Goal: Obtain resource: Download file/media

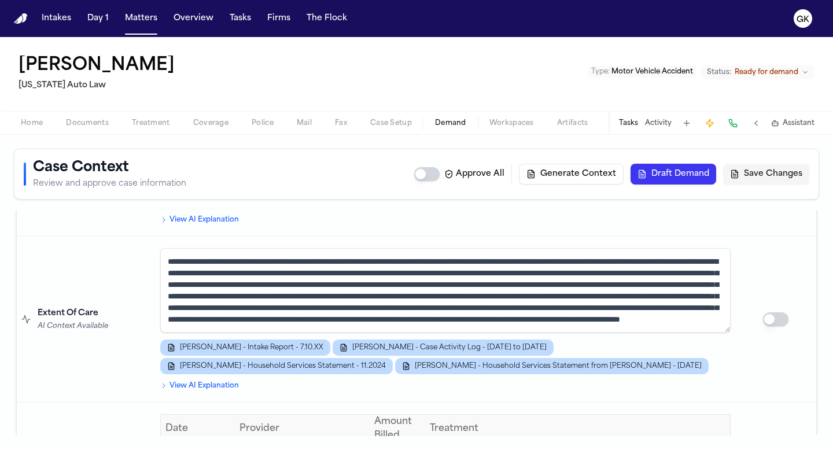
scroll to position [1522, 0]
click at [402, 271] on textarea at bounding box center [445, 291] width 571 height 85
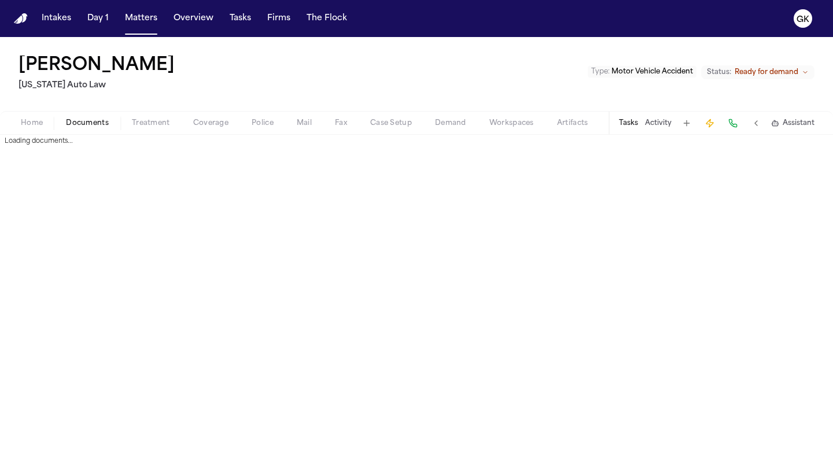
click at [94, 123] on span "Documents" at bounding box center [87, 123] width 43 height 9
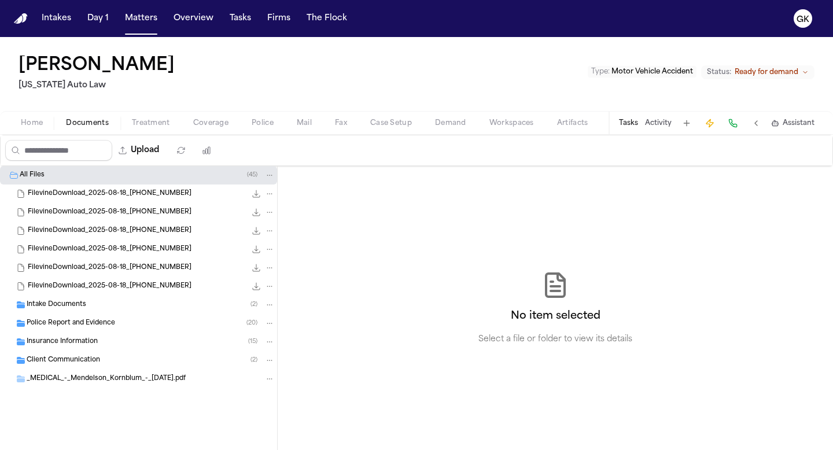
click at [101, 378] on span "_MEDICAL_-_Mendelson_Kornblum_-_2025-3-17.pdf" at bounding box center [106, 379] width 159 height 10
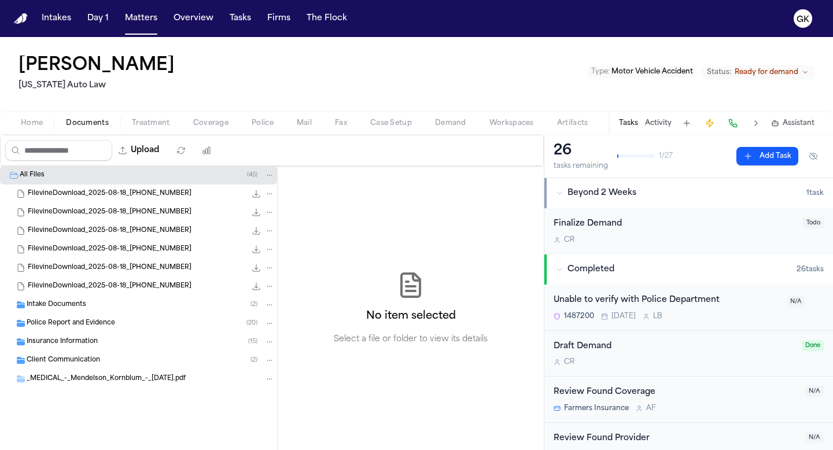
click at [54, 384] on div "_MEDICAL_-_Mendelson_Kornblum_-_2025-3-17.pdf" at bounding box center [138, 379] width 277 height 19
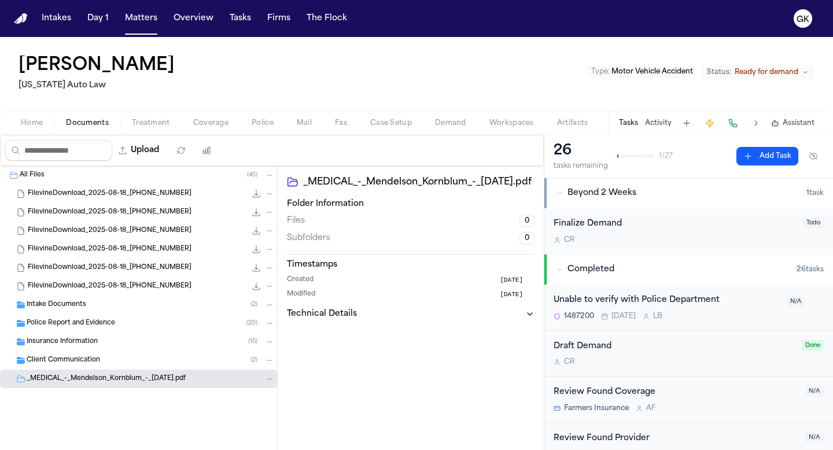
click at [65, 340] on span "Insurance Information" at bounding box center [62, 342] width 71 height 10
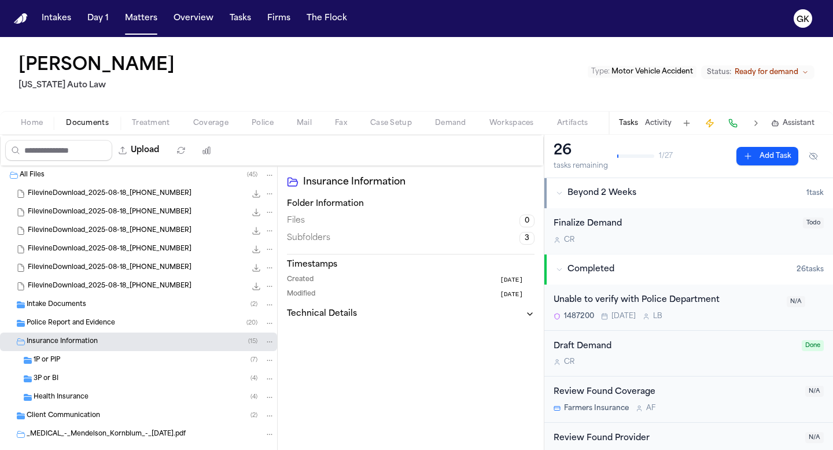
click at [72, 394] on span "Health Insurance" at bounding box center [61, 398] width 55 height 10
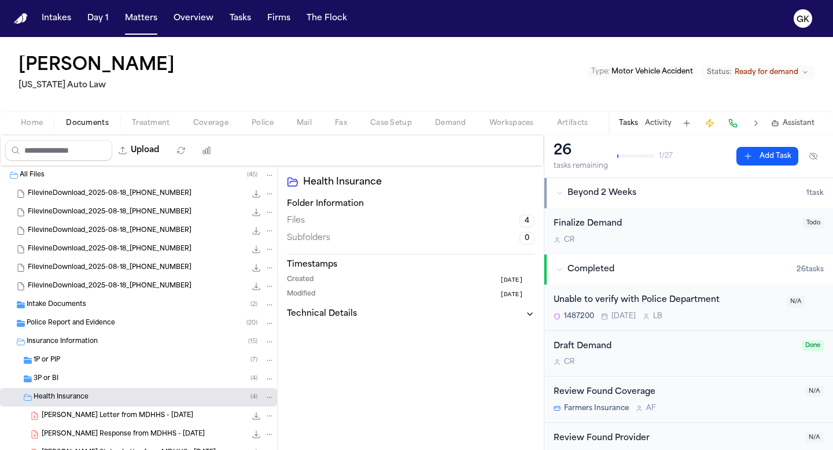
click at [101, 307] on div "Intake Documents ( 2 )" at bounding box center [151, 305] width 248 height 10
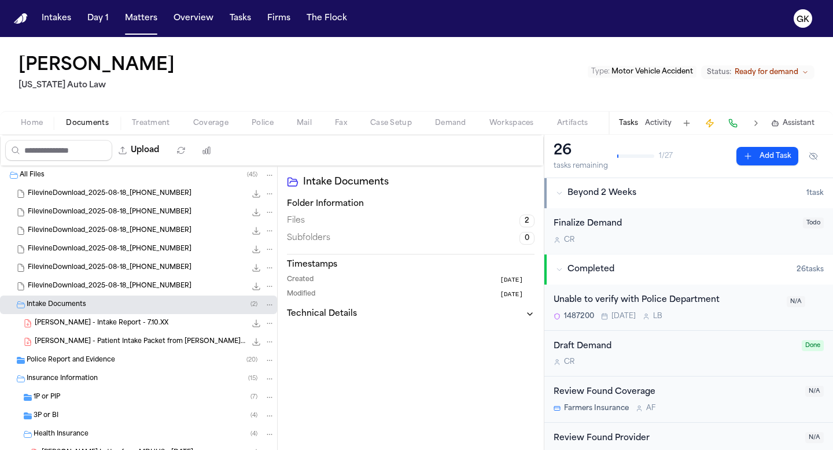
click at [122, 326] on span "M. Smith - Intake Report - 7.10.XX" at bounding box center [102, 324] width 134 height 10
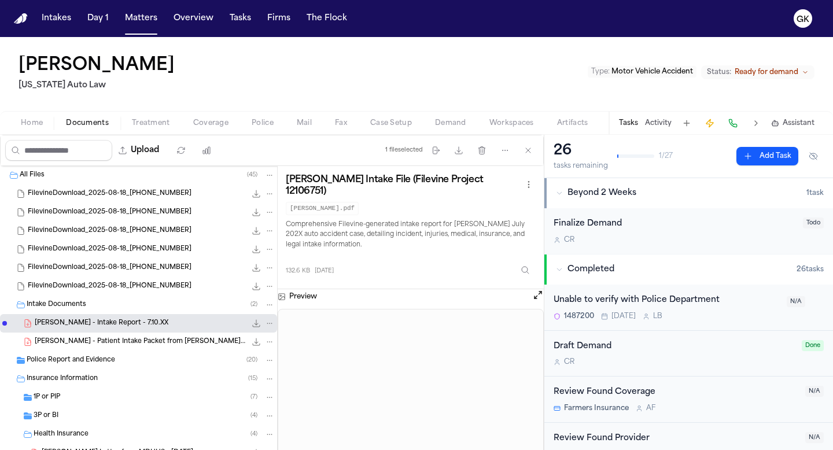
click at [253, 325] on icon "File: M. Smith - Intake Report - 7.10.XX" at bounding box center [256, 323] width 9 height 9
click at [450, 123] on span "Demand" at bounding box center [450, 123] width 31 height 9
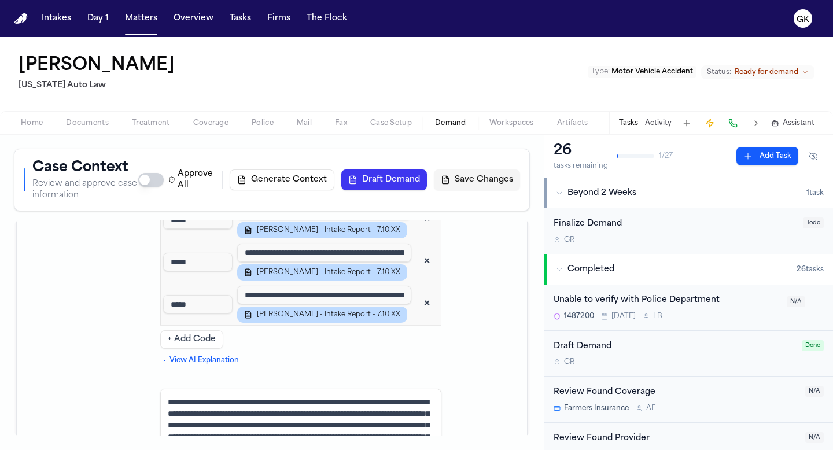
scroll to position [1770, 0]
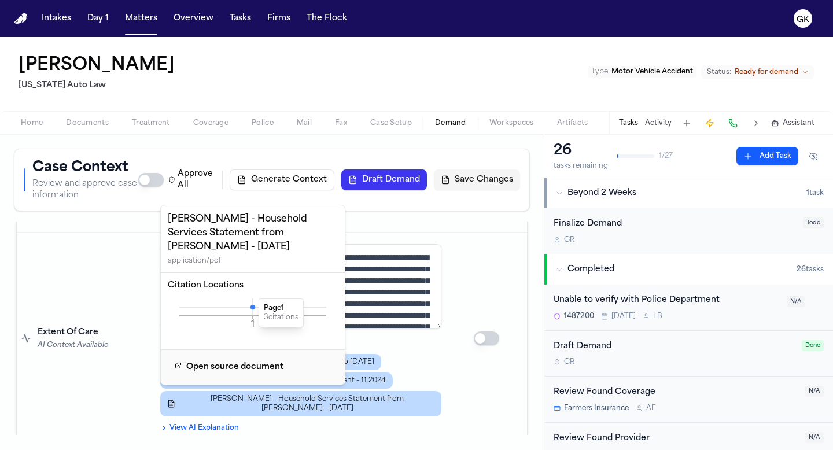
click at [254, 305] on icon at bounding box center [253, 307] width 5 height 5
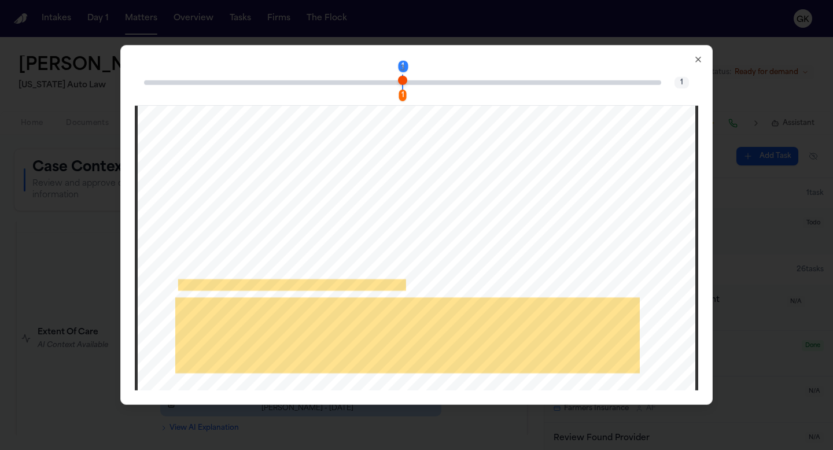
click at [411, 79] on div "1 3" at bounding box center [407, 82] width 9 height 14
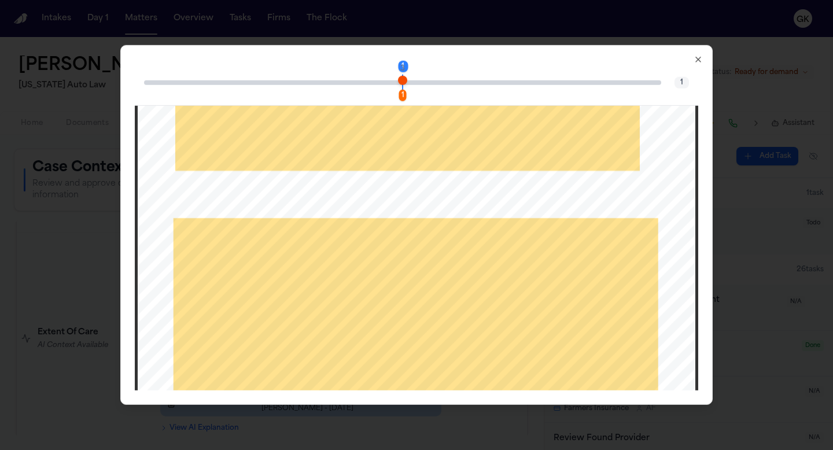
scroll to position [449, 0]
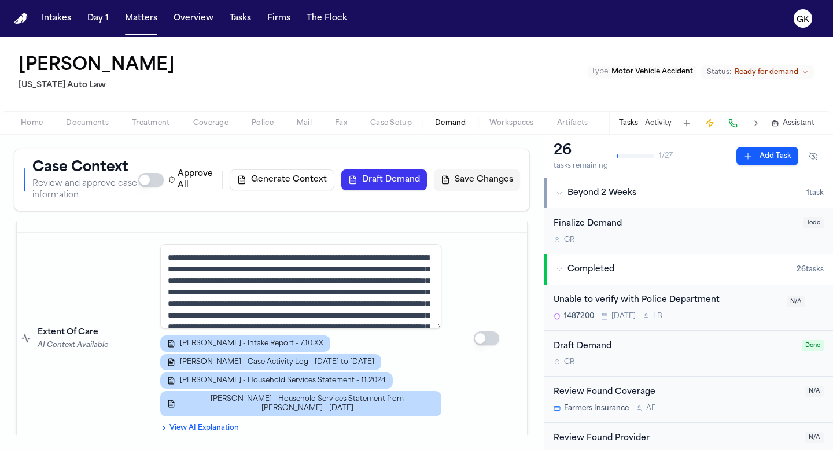
click at [435, 345] on div "M. Smith - Intake Report - 7.10.XX M. Smith - Case Activity Log - 7.1.25 to 8.3…" at bounding box center [300, 376] width 281 height 81
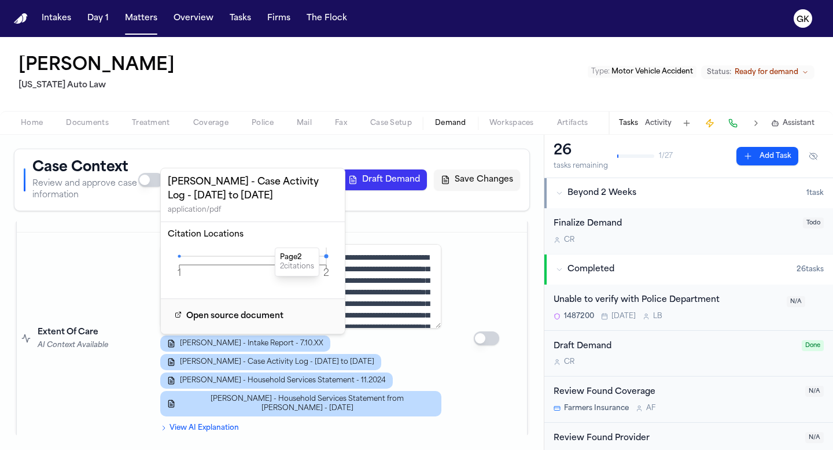
click at [325, 256] on icon at bounding box center [326, 256] width 4 height 4
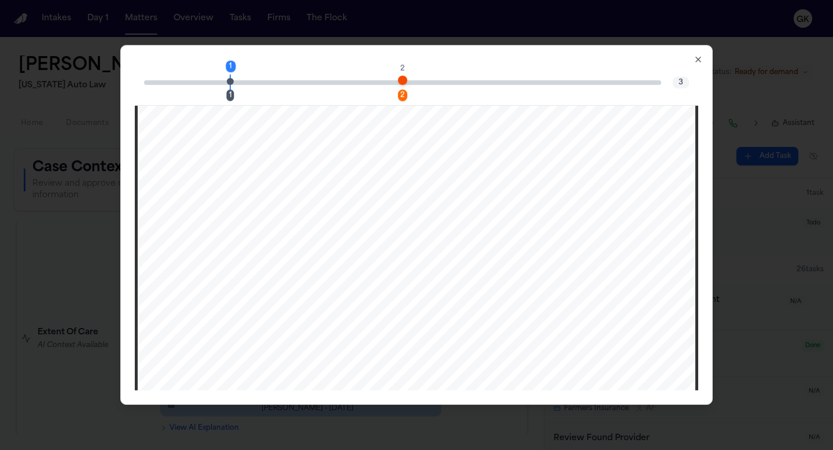
scroll to position [728, 0]
click at [403, 85] on span "Page 2 citation marker - 2 citations" at bounding box center [402, 79] width 9 height 9
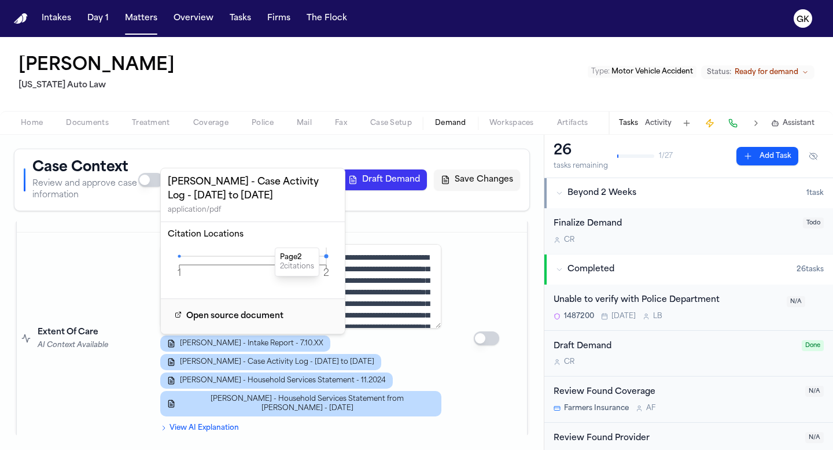
click at [484, 274] on td at bounding box center [486, 339] width 81 height 212
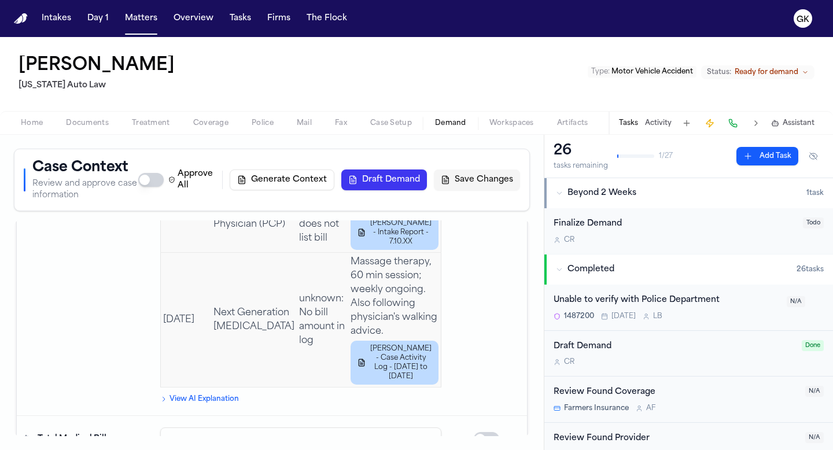
scroll to position [2258, 0]
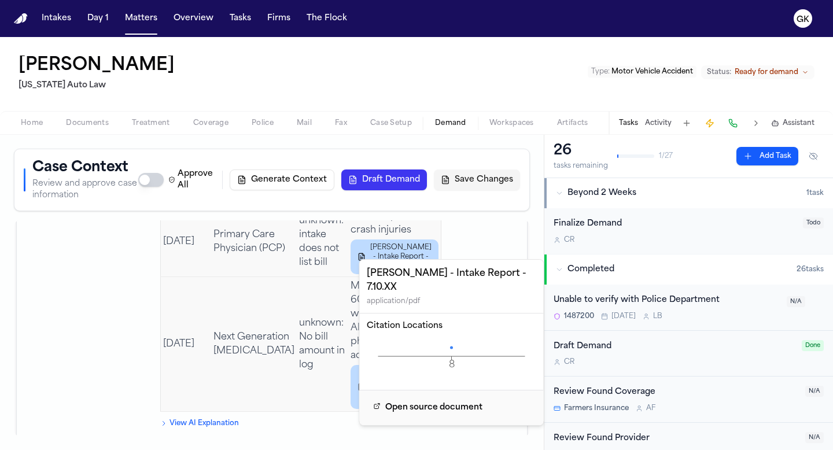
click at [450, 346] on icon at bounding box center [451, 347] width 3 height 3
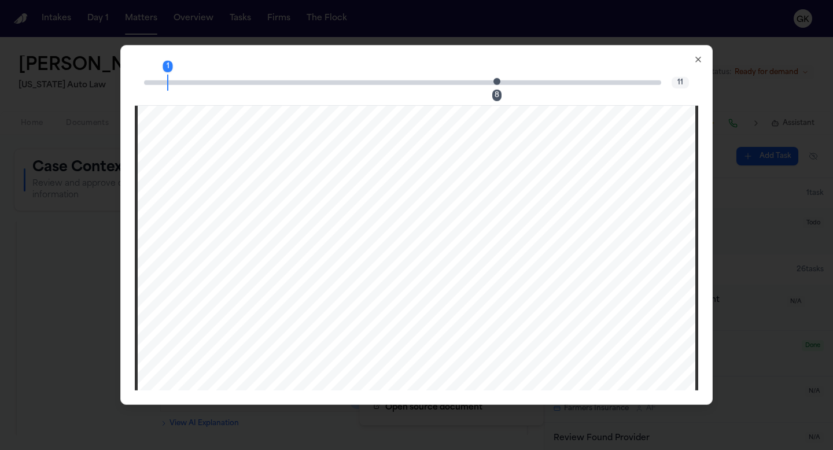
click at [494, 82] on span "Page 8 citation marker - 1 citation" at bounding box center [497, 81] width 7 height 7
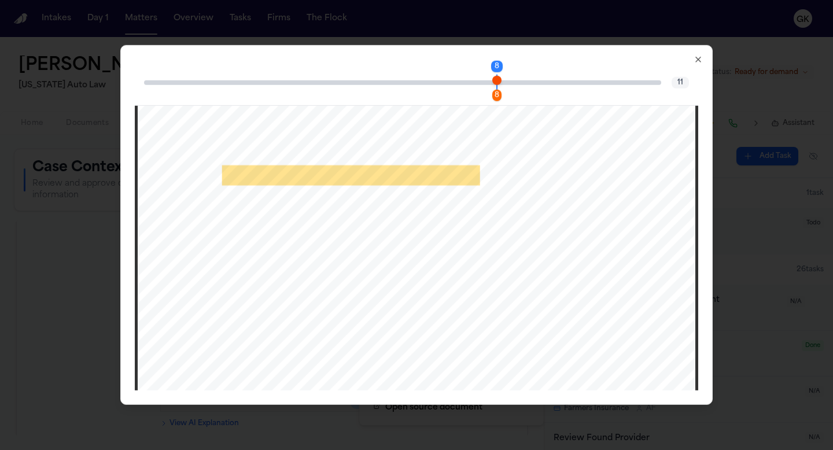
scroll to position [5488, 0]
click at [499, 84] on span "Page 8 citation marker - 1 citation" at bounding box center [497, 79] width 9 height 9
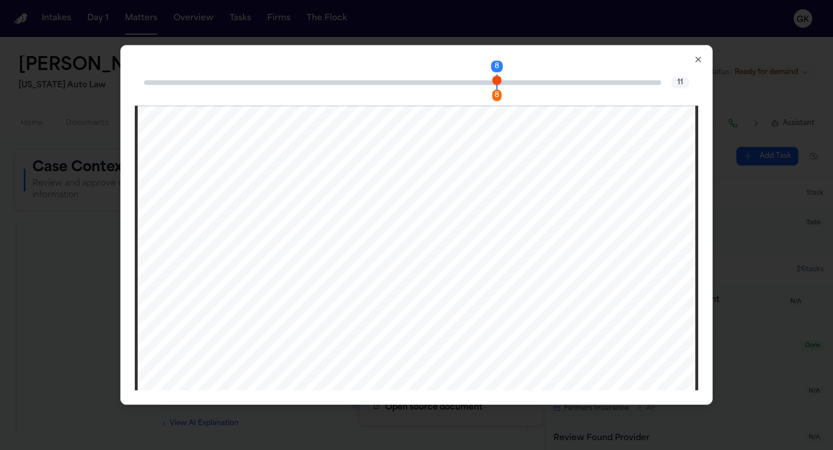
scroll to position [4716, 0]
click at [698, 58] on icon "button" at bounding box center [698, 59] width 9 height 9
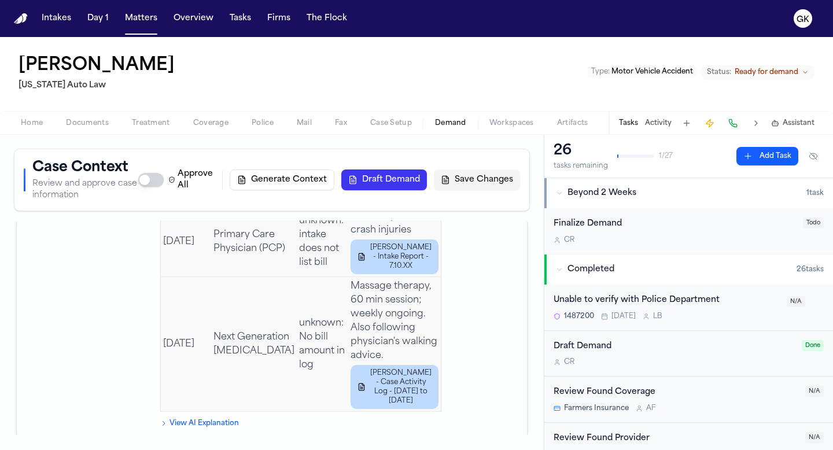
click at [208, 359] on td "[DATE]" at bounding box center [186, 344] width 50 height 135
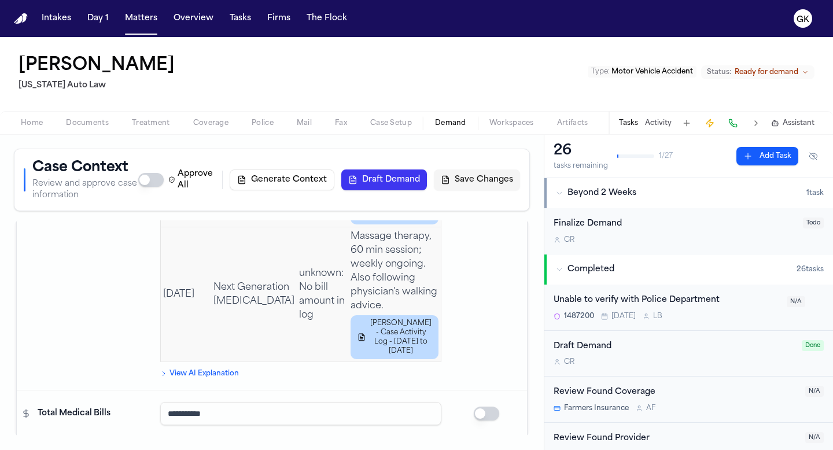
scroll to position [2308, 0]
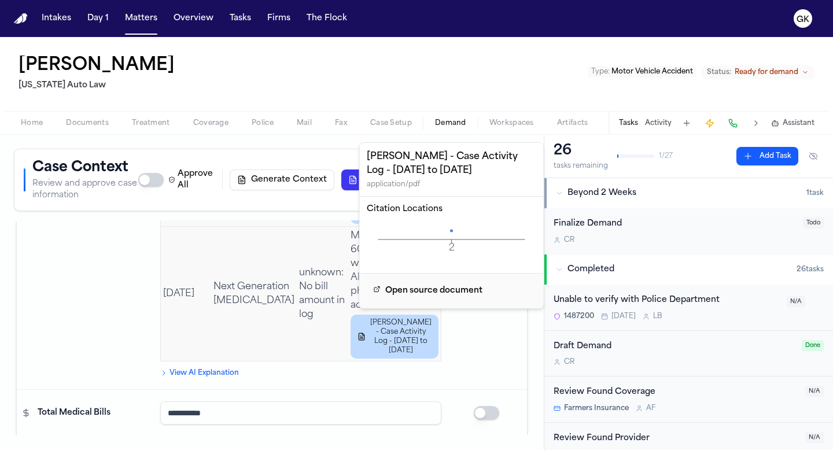
click at [450, 233] on icon "2 Page" at bounding box center [452, 239] width 170 height 35
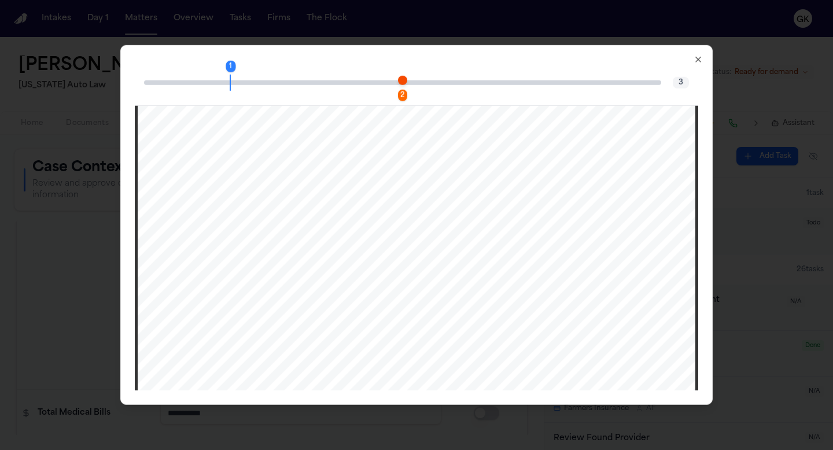
click at [697, 61] on icon "button" at bounding box center [698, 59] width 9 height 9
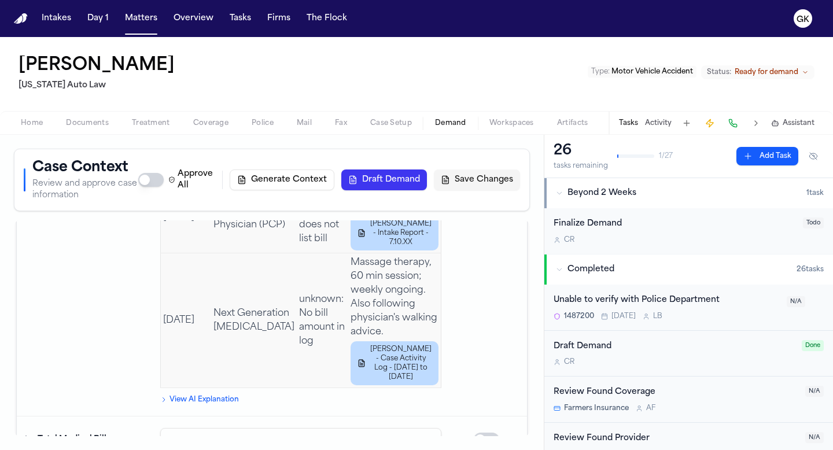
scroll to position [2272, 0]
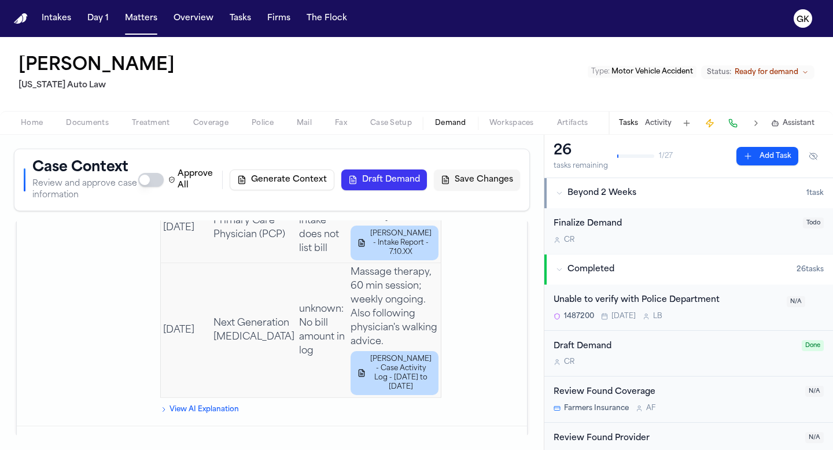
click at [516, 127] on span "Workspaces" at bounding box center [512, 123] width 45 height 9
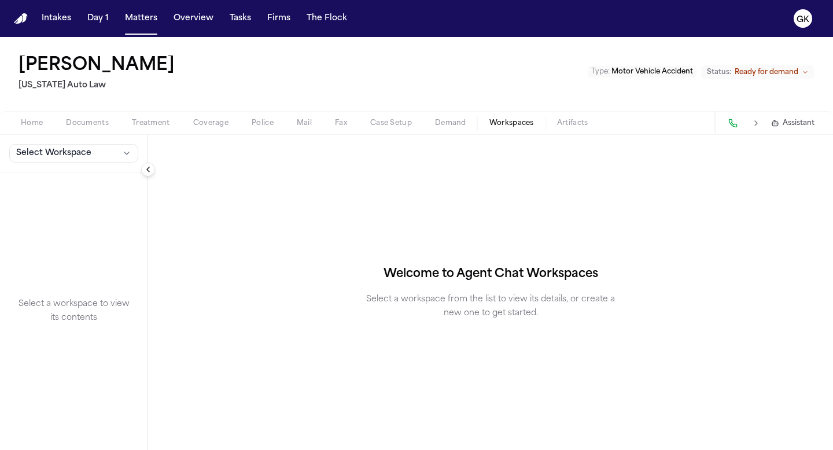
click at [454, 127] on span "Demand" at bounding box center [450, 123] width 31 height 9
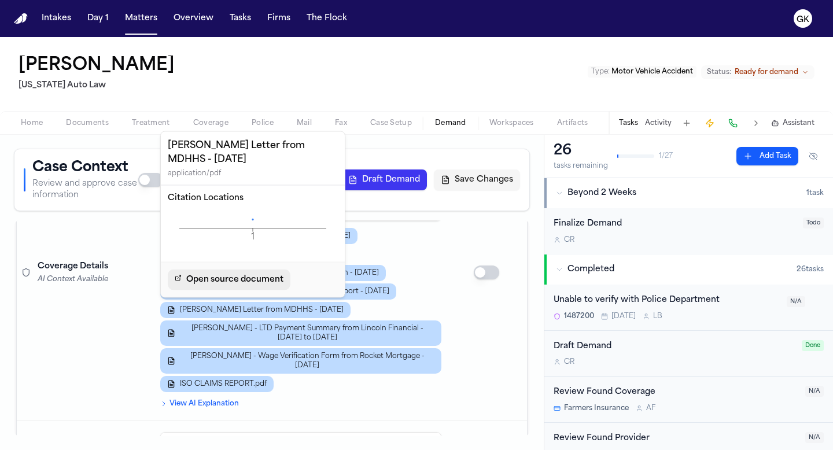
scroll to position [663, 0]
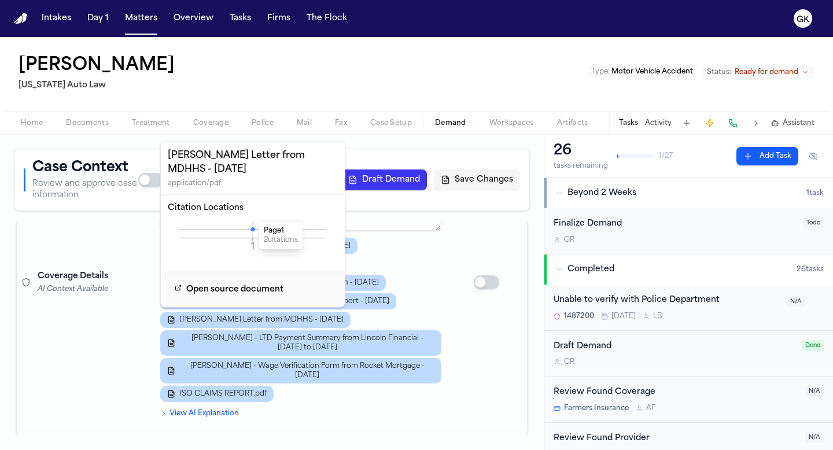
click at [254, 227] on icon at bounding box center [253, 229] width 4 height 4
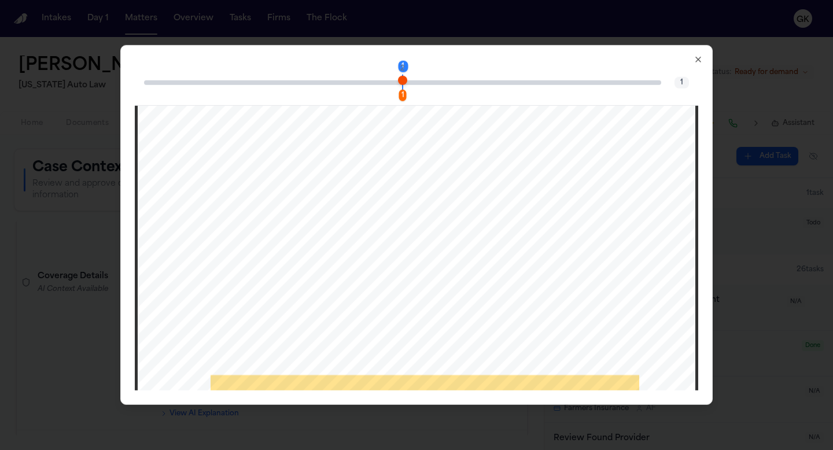
click at [404, 79] on span "Page 1 citation marker - 2 citations" at bounding box center [402, 79] width 9 height 9
click at [406, 83] on span "Page 1 citation marker - 2 citations" at bounding box center [402, 79] width 9 height 9
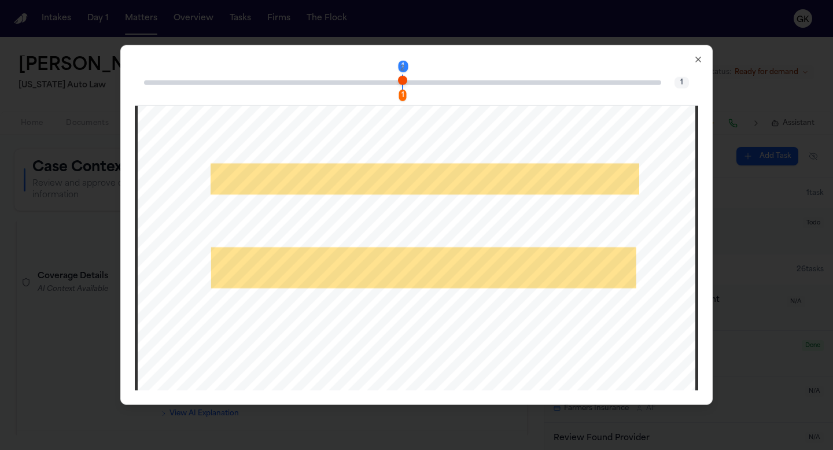
scroll to position [443, 0]
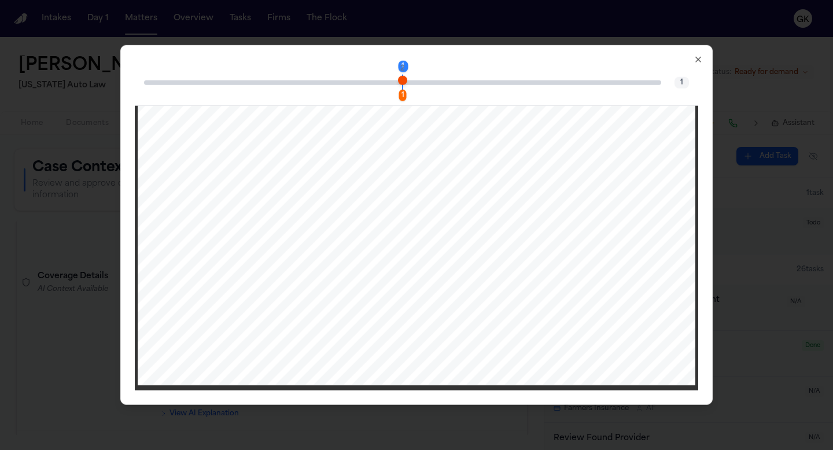
click at [694, 61] on icon "button" at bounding box center [698, 59] width 9 height 9
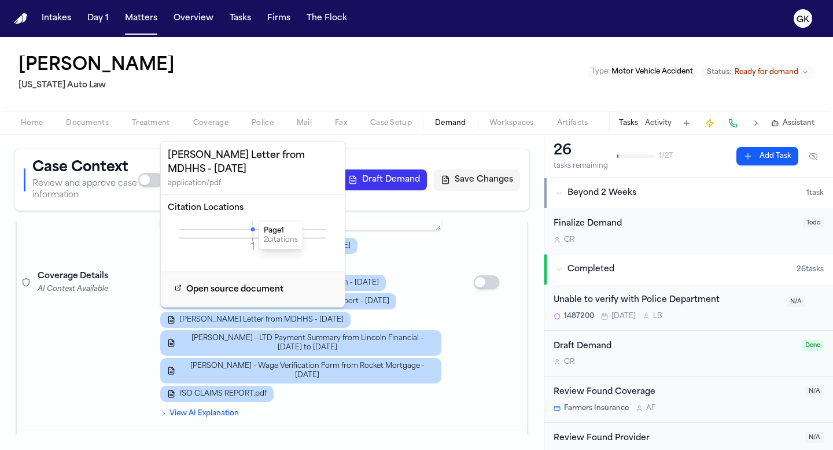
click at [410, 289] on div "M. Smith - 1P Declarations Page - 9.10.23 M. Smith - Intake Report - 7.10.XX M.…" at bounding box center [300, 320] width 281 height 164
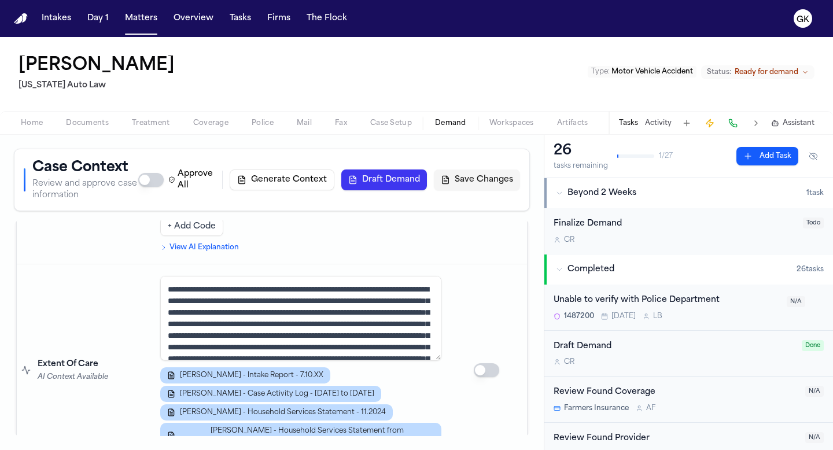
scroll to position [1951, 0]
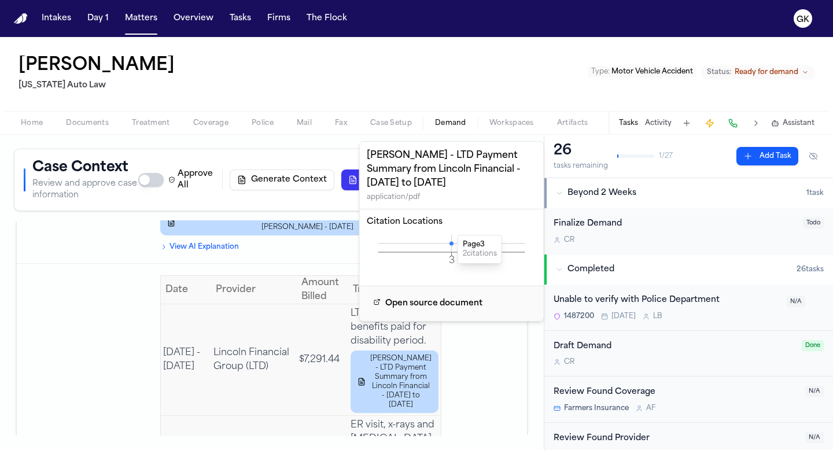
click at [451, 243] on icon at bounding box center [452, 243] width 4 height 4
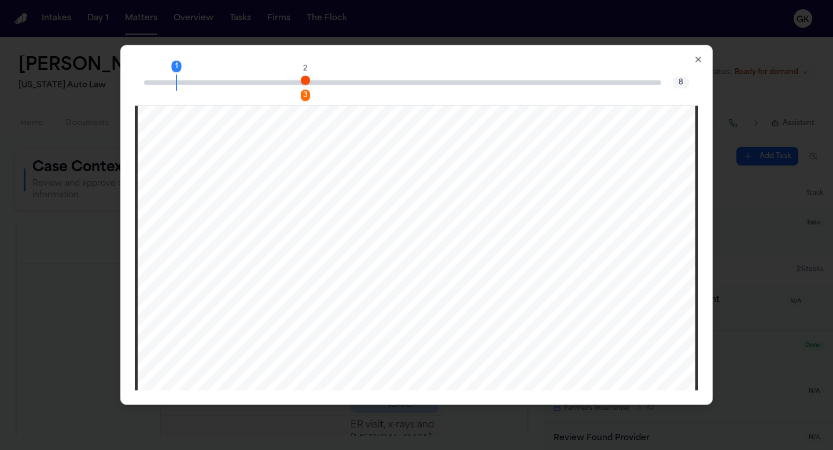
click at [300, 79] on div "1 3 2 8" at bounding box center [417, 83] width 564 height 46
click at [304, 82] on span "Page 3 citation marker - 2 citations" at bounding box center [305, 79] width 9 height 9
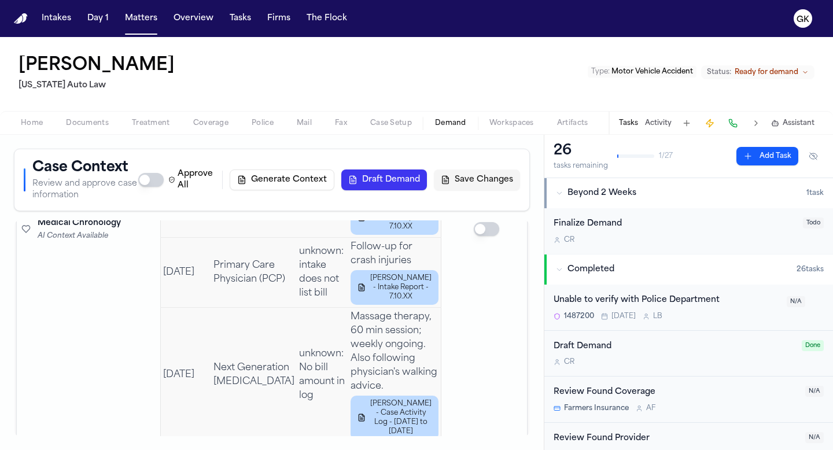
scroll to position [2291, 0]
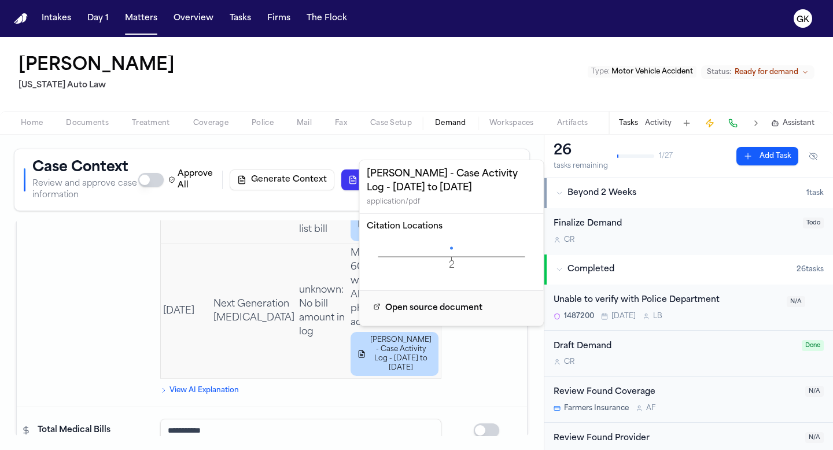
click at [450, 247] on icon "2 Page" at bounding box center [452, 257] width 170 height 35
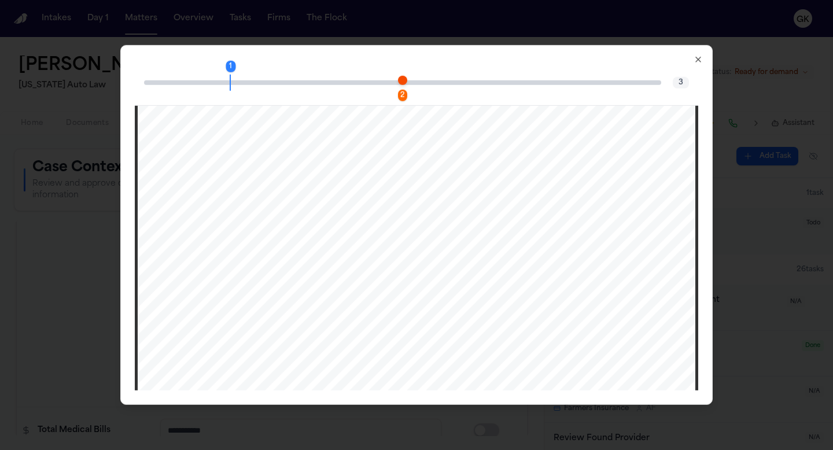
click at [402, 81] on span "Page 2 citation marker - 1 citation" at bounding box center [402, 79] width 9 height 9
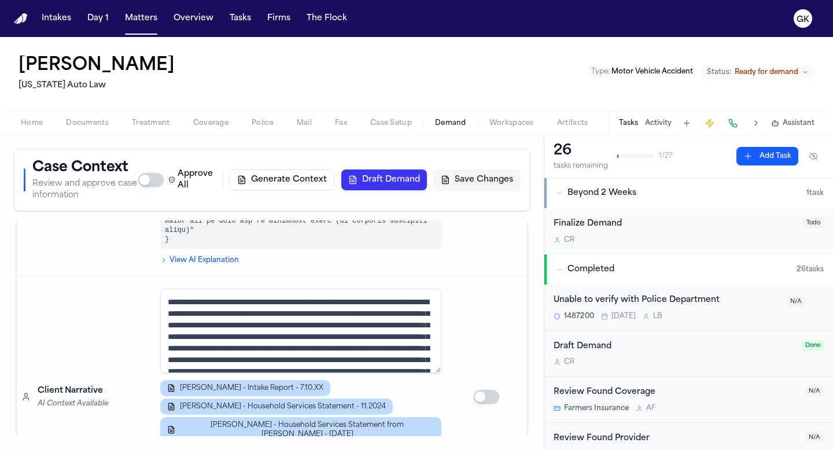
scroll to position [2947, 0]
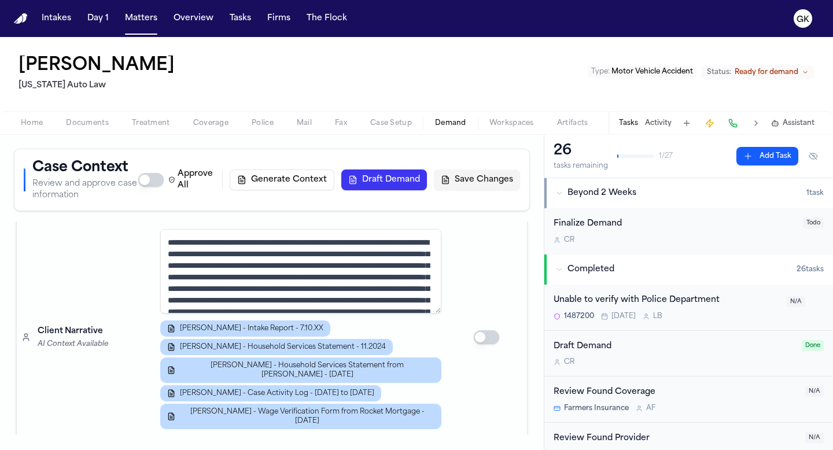
click at [508, 124] on span "Workspaces" at bounding box center [512, 123] width 45 height 9
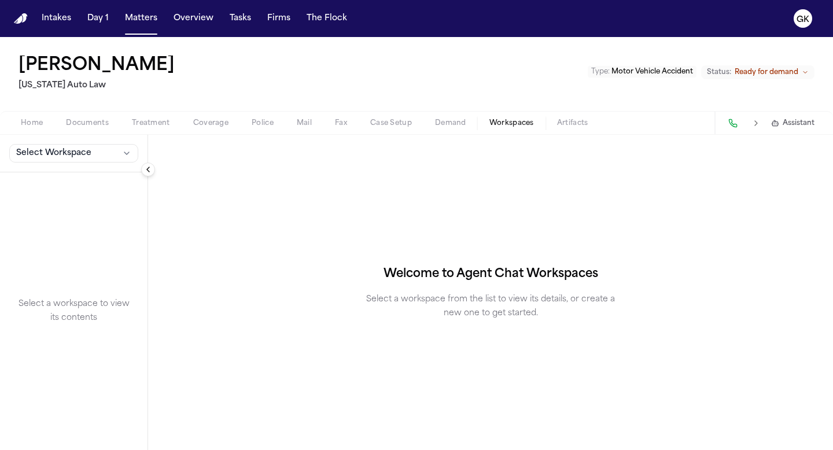
click at [152, 122] on span "Treatment" at bounding box center [151, 123] width 38 height 9
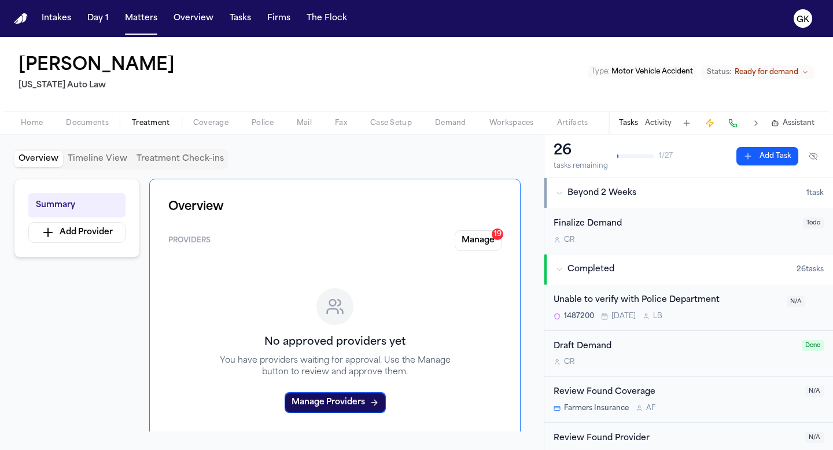
click at [98, 124] on span "Documents" at bounding box center [87, 123] width 43 height 9
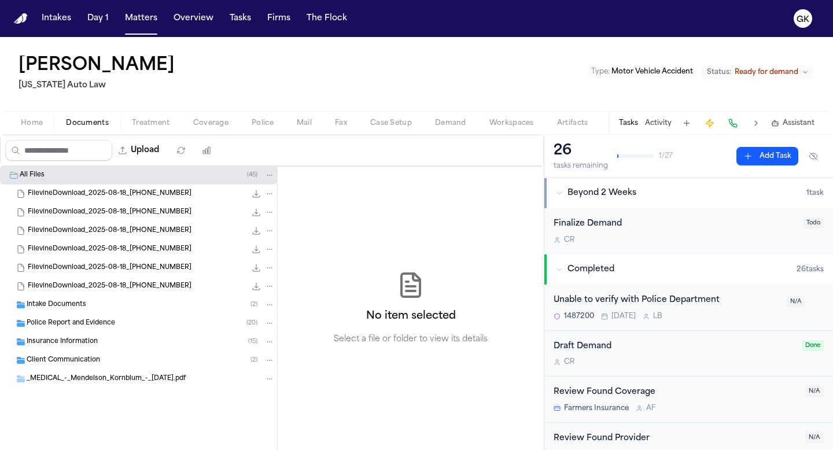
click at [78, 309] on span "Intake Documents" at bounding box center [57, 305] width 60 height 10
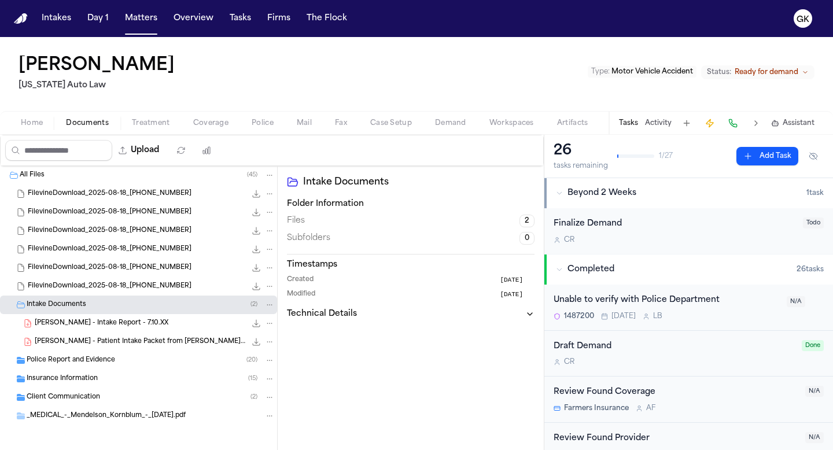
click at [66, 359] on span "Police Report and Evidence" at bounding box center [71, 361] width 89 height 10
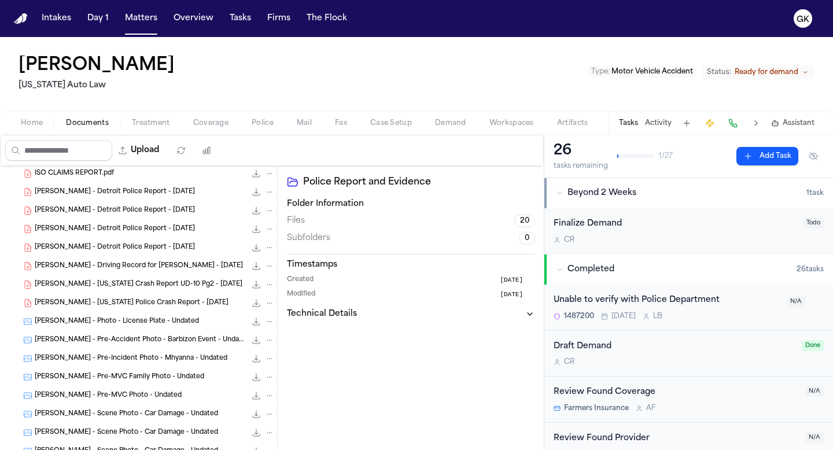
scroll to position [372, 0]
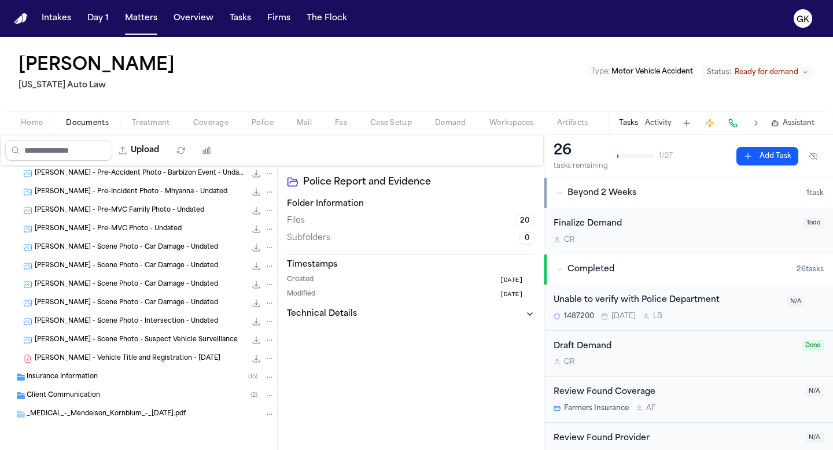
click at [82, 380] on span "Insurance Information" at bounding box center [62, 378] width 71 height 10
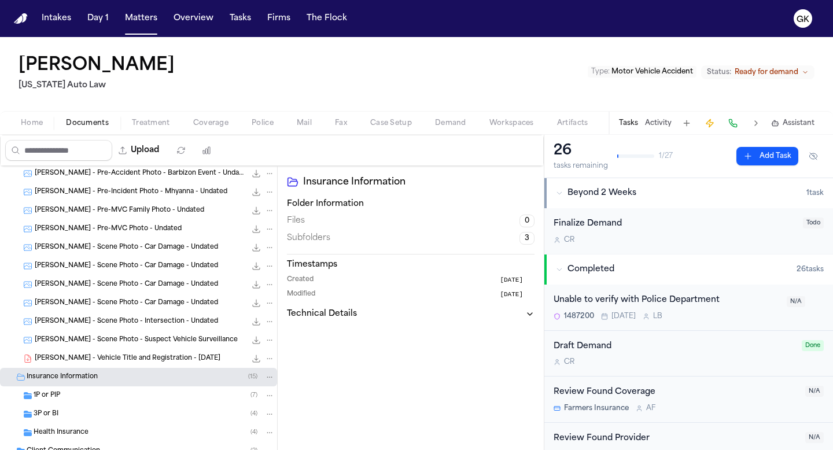
scroll to position [428, 0]
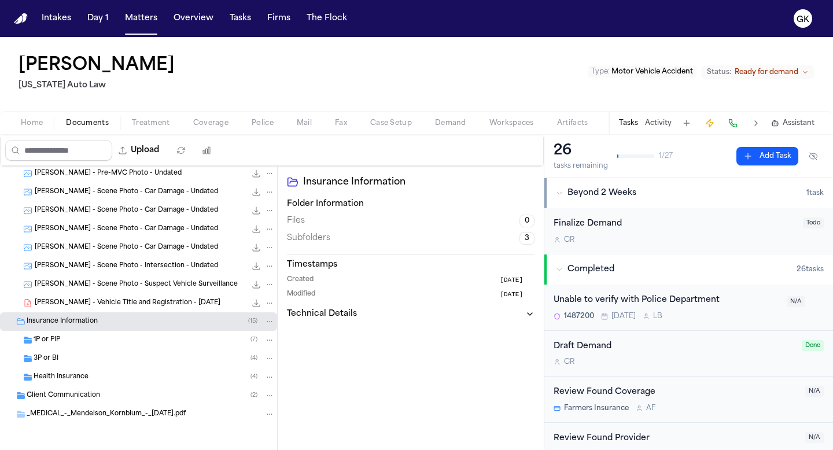
click at [85, 427] on div "M. Smith - Michigan Police Crash Report - 7.10.24 83.0 KB • PDF M. Smith - Phot…" at bounding box center [138, 109] width 277 height 743
click at [89, 413] on span "_MEDICAL_-_Mendelson_Kornblum_-_2025-3-17.pdf" at bounding box center [106, 415] width 159 height 10
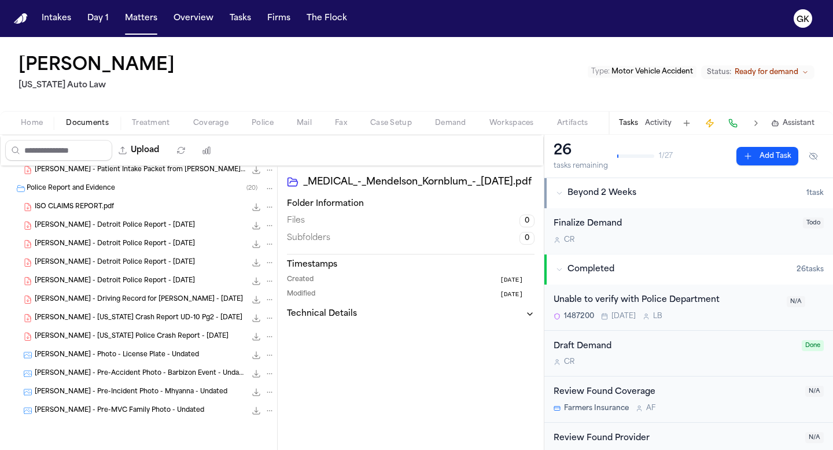
scroll to position [0, 0]
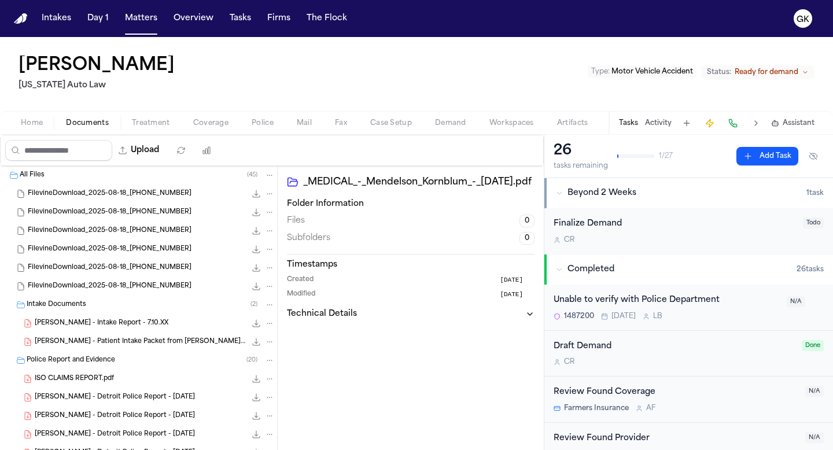
click at [122, 200] on div "FilevineDownload_2025-08-18_21-18-37-762 1.3 MB" at bounding box center [138, 194] width 277 height 19
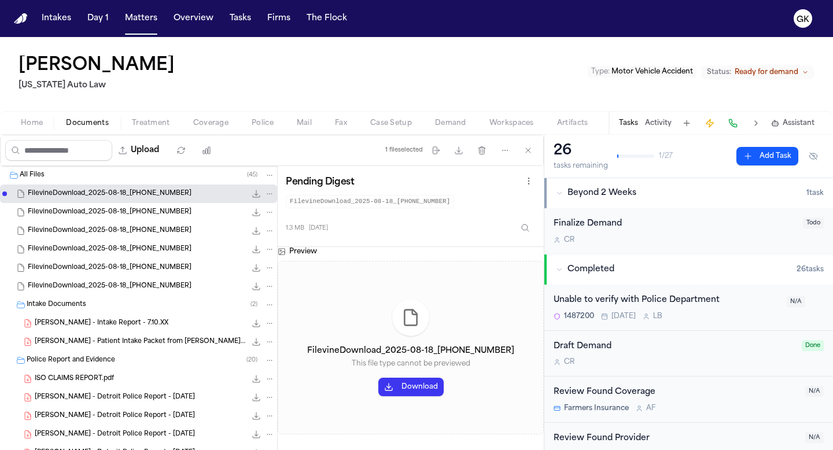
click at [403, 395] on button "Download" at bounding box center [411, 387] width 65 height 19
